Goal: Browse casually

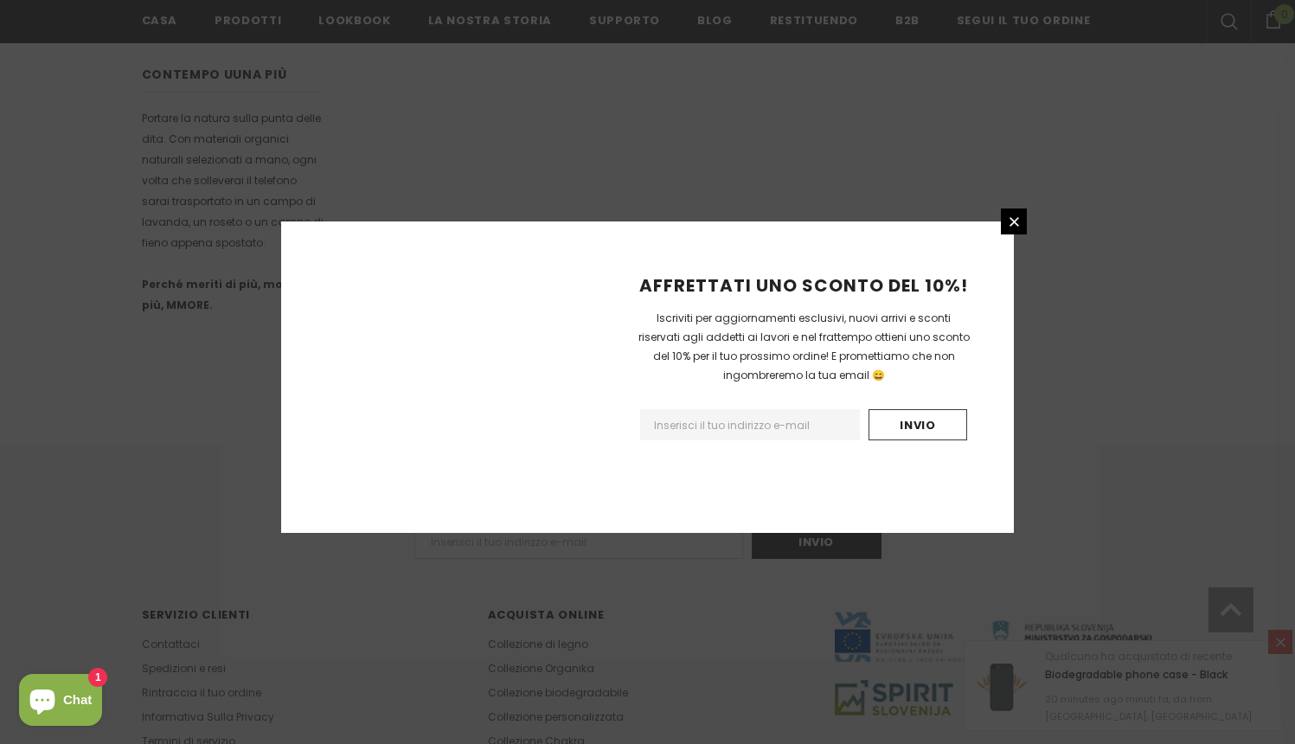
scroll to position [1030, 0]
